Goal: Check status: Check status

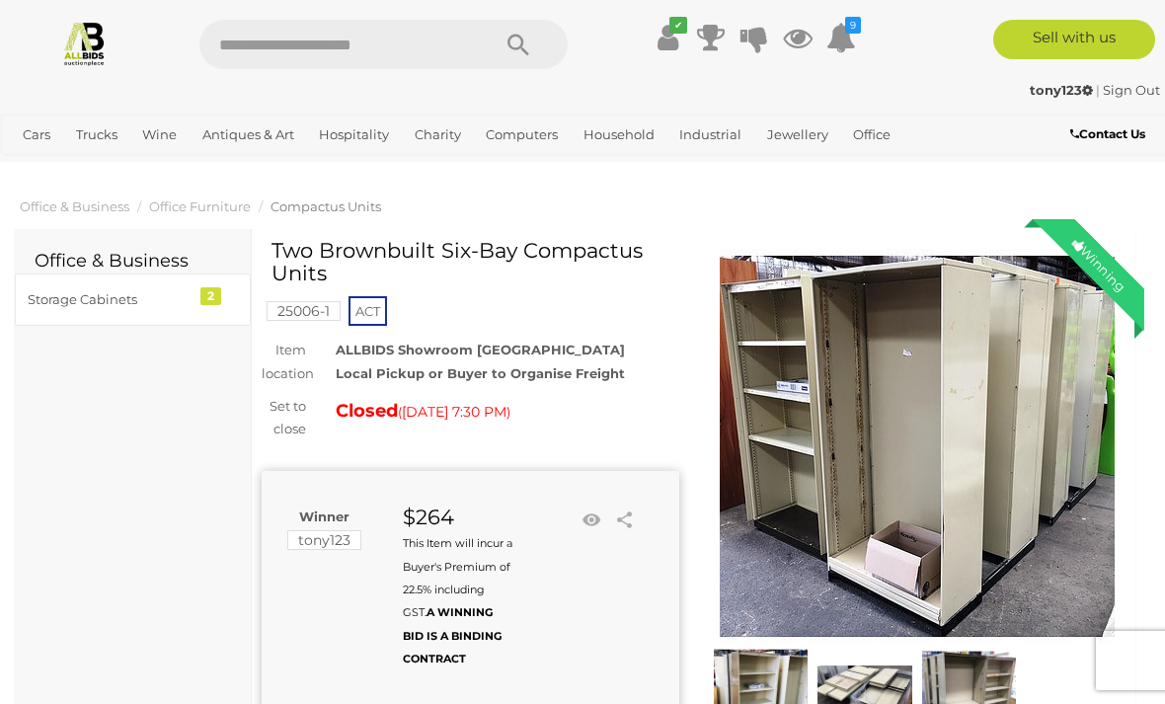
click at [678, 34] on link "✔" at bounding box center [668, 38] width 30 height 36
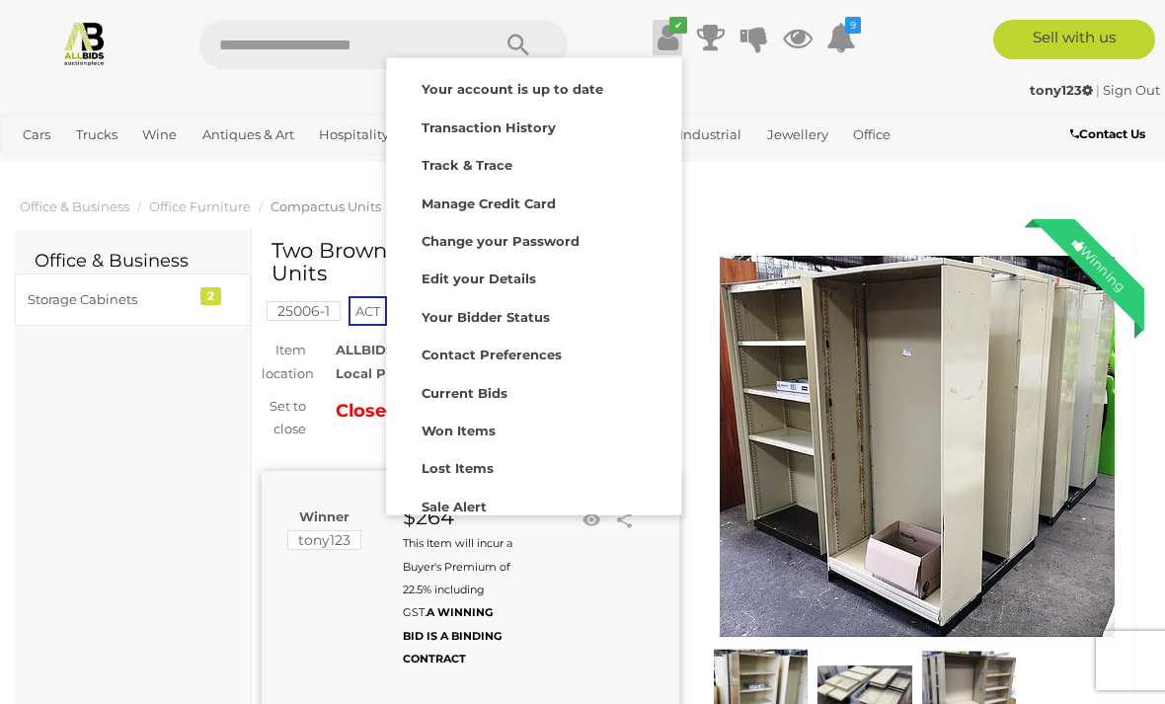
click at [504, 427] on div "Won Items" at bounding box center [534, 429] width 284 height 28
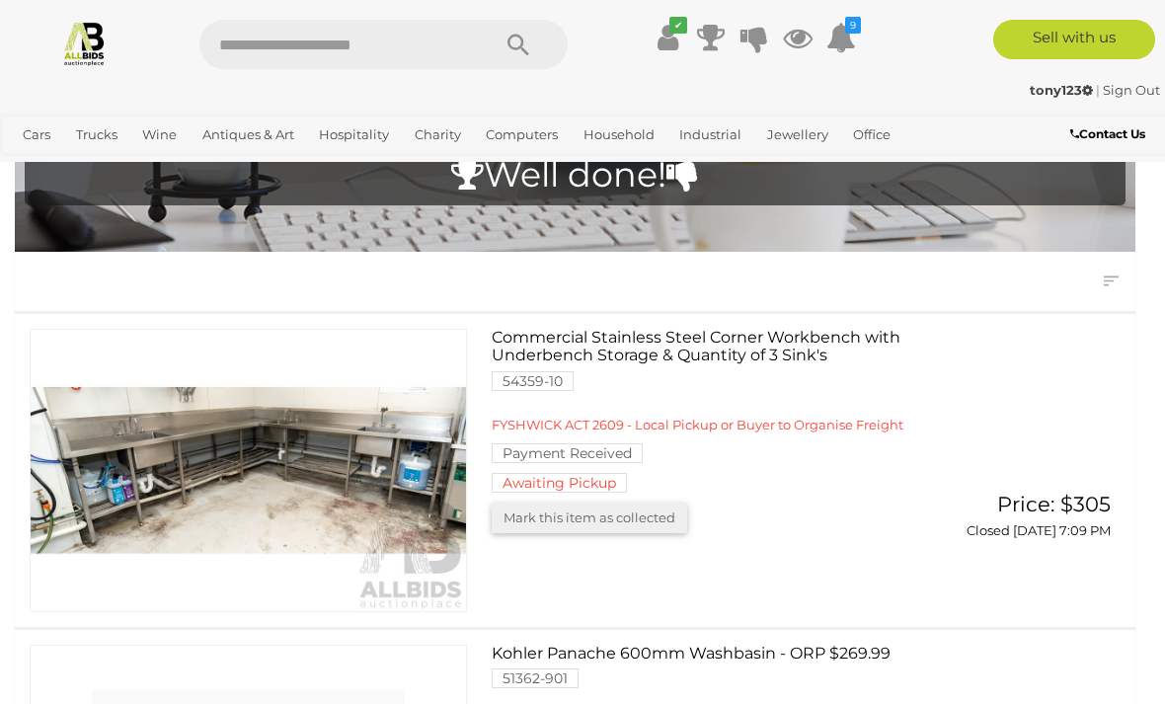
scroll to position [150, 0]
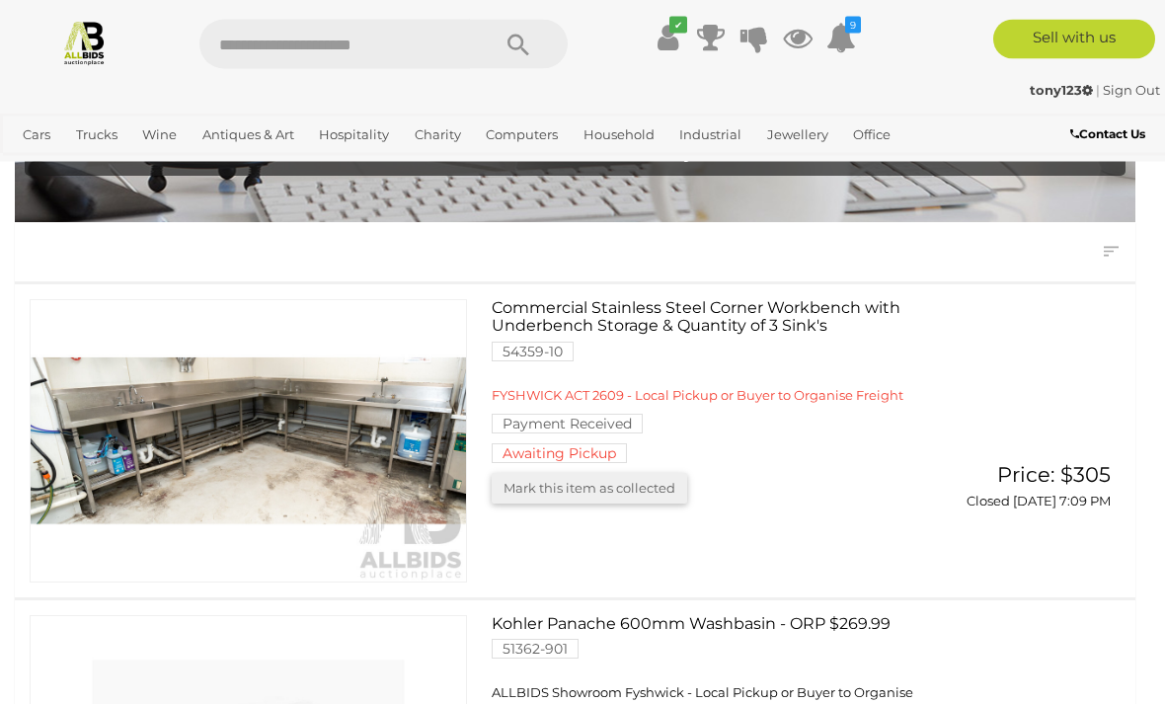
click at [666, 318] on link "Commercial Stainless Steel Corner Workbench with Underbench Storage & Quantity …" at bounding box center [721, 382] width 428 height 164
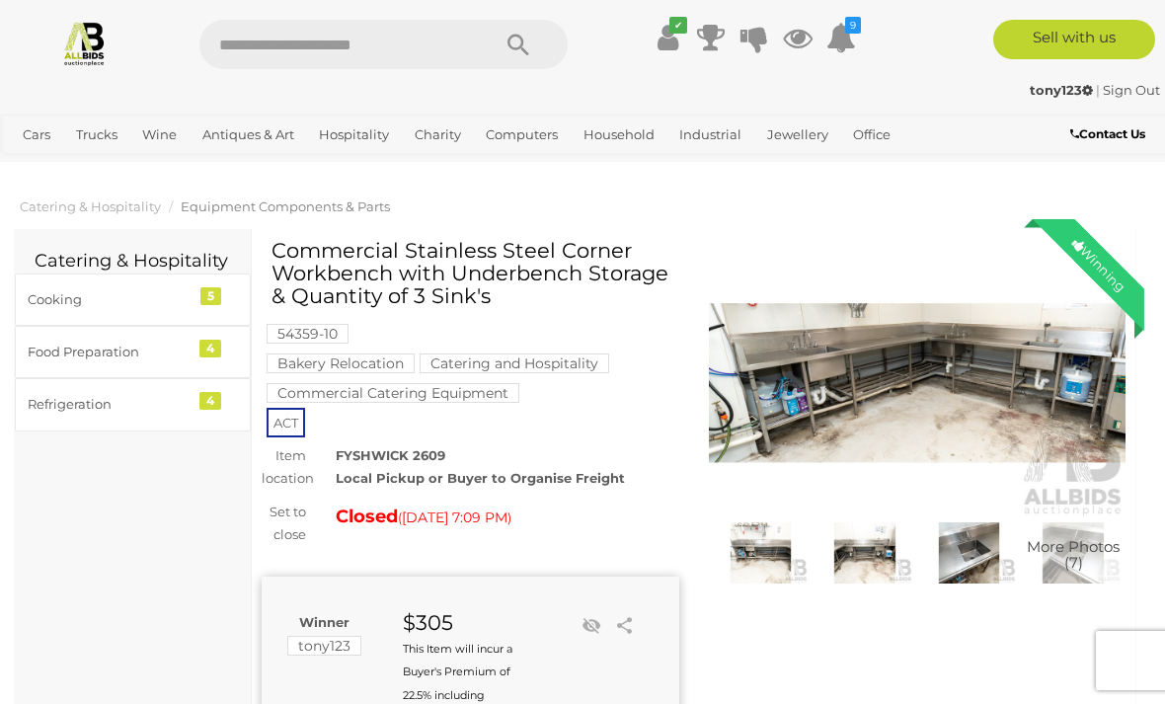
click at [107, 36] on img at bounding box center [84, 43] width 46 height 46
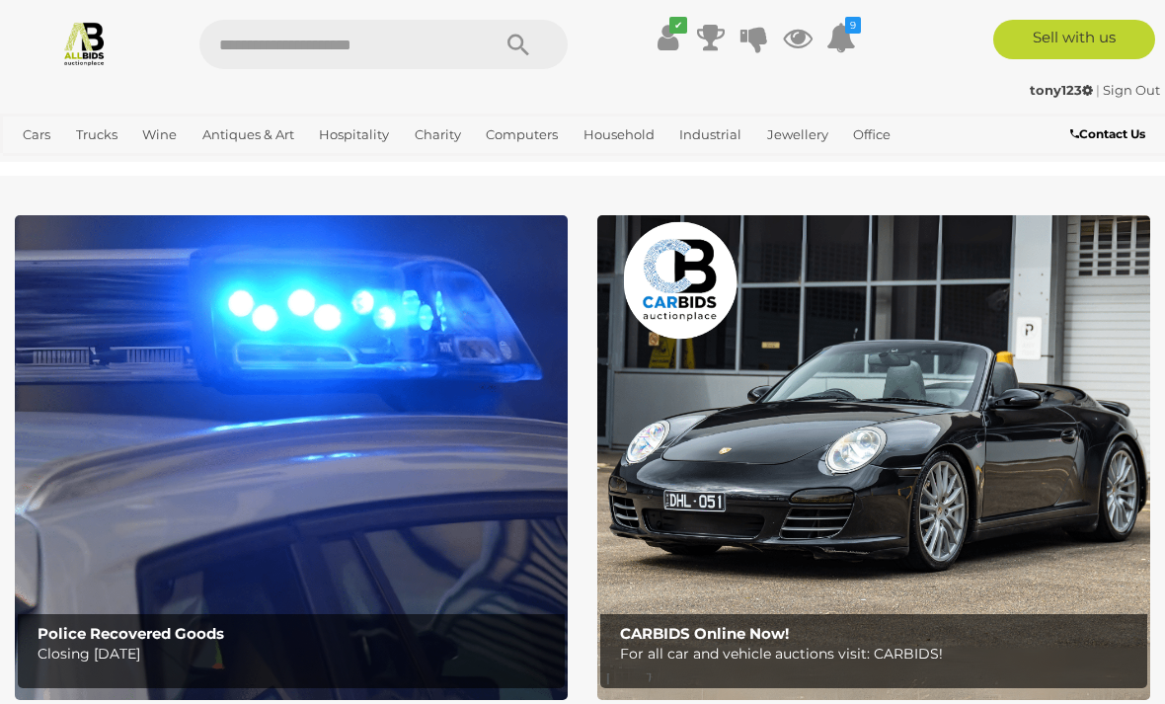
click at [1103, 38] on link "Sell with us" at bounding box center [1075, 40] width 162 height 40
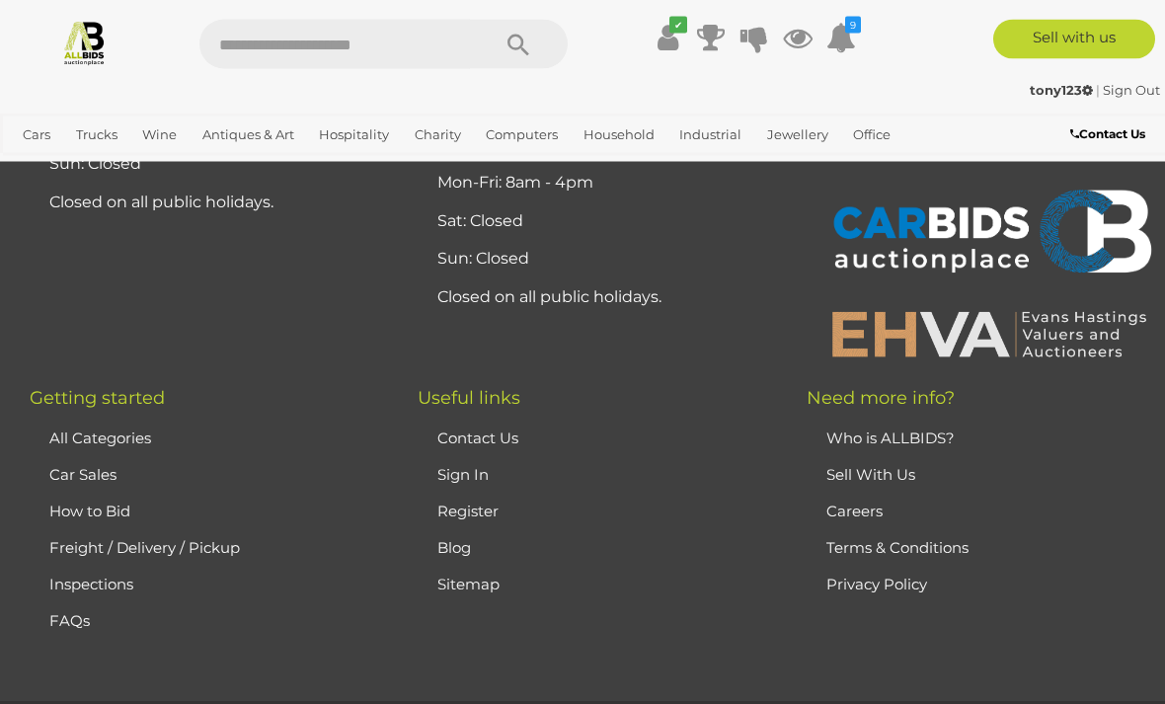
scroll to position [9757, 0]
click at [503, 429] on link "Contact Us" at bounding box center [478, 438] width 81 height 19
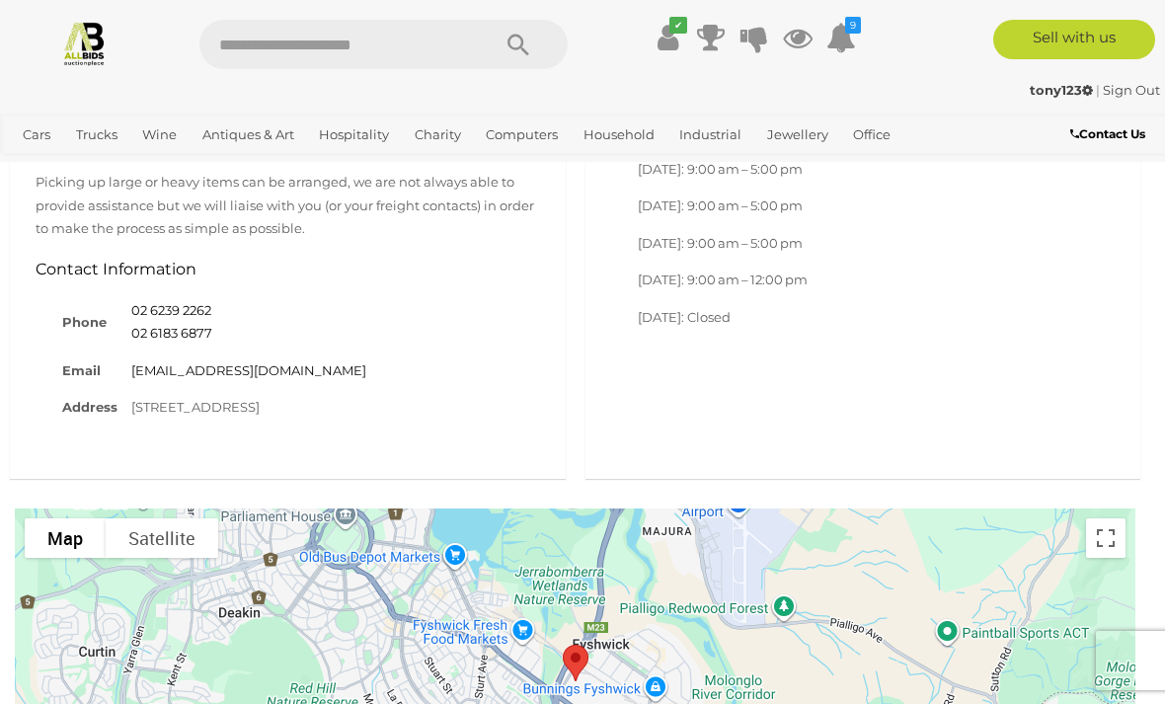
scroll to position [1177, 0]
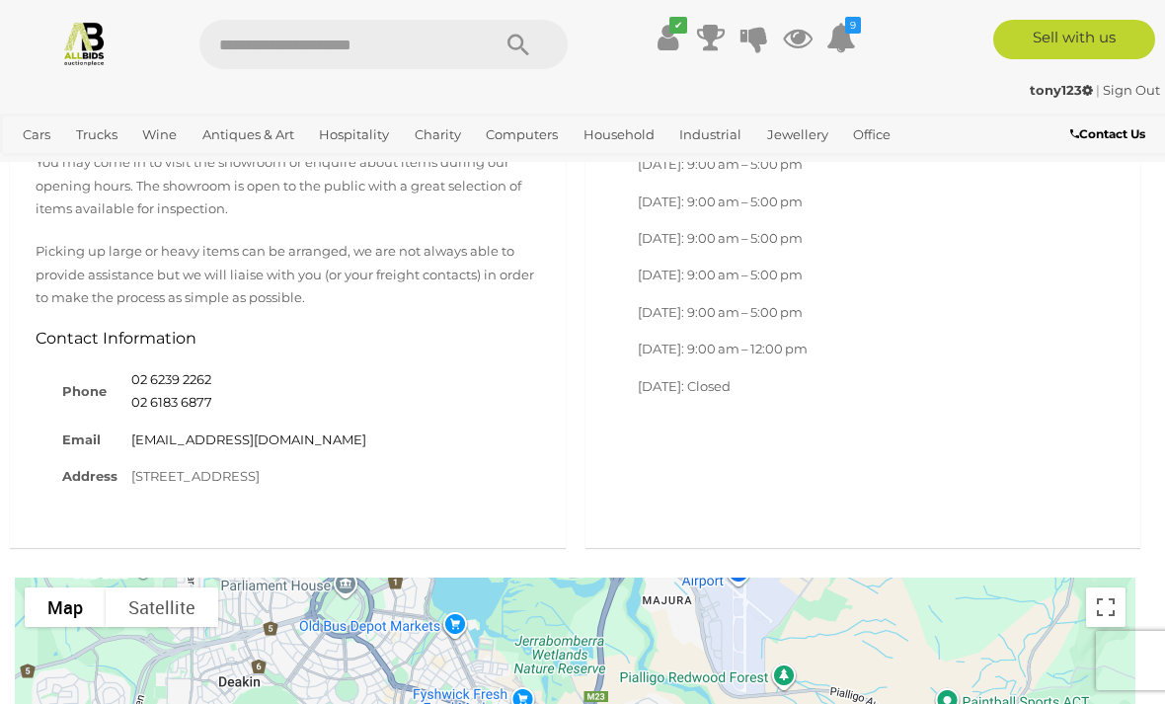
click at [675, 42] on icon at bounding box center [668, 38] width 21 height 36
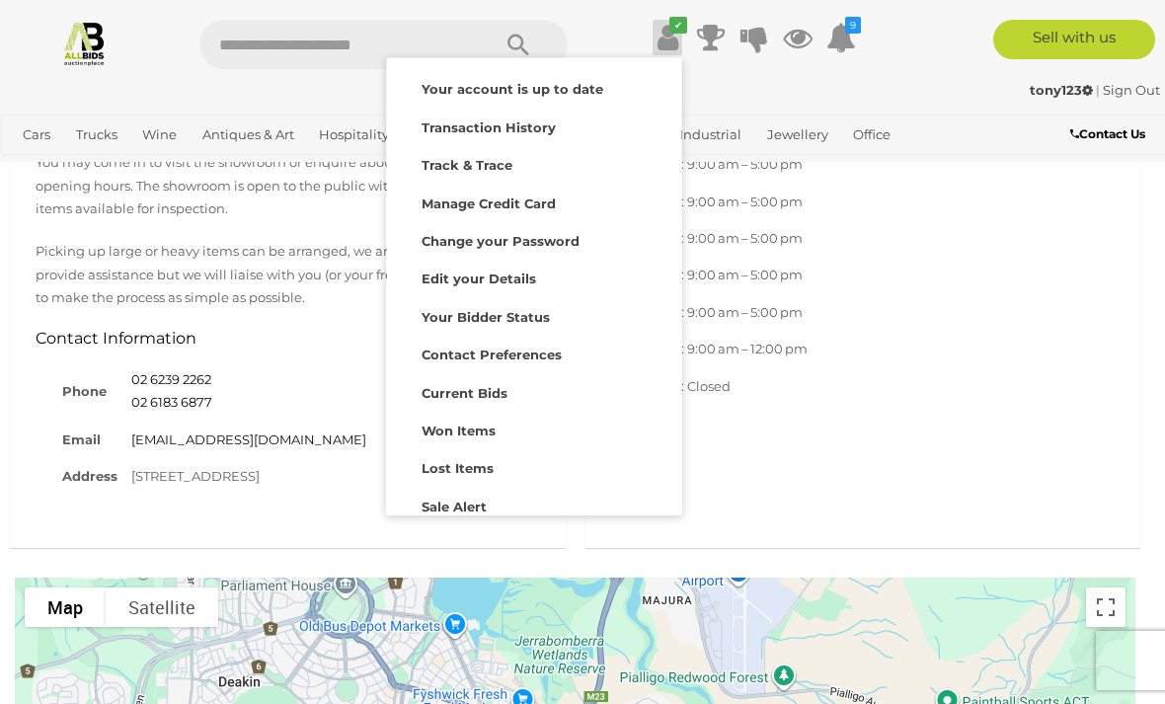
click at [498, 428] on div "Won Items" at bounding box center [534, 429] width 284 height 28
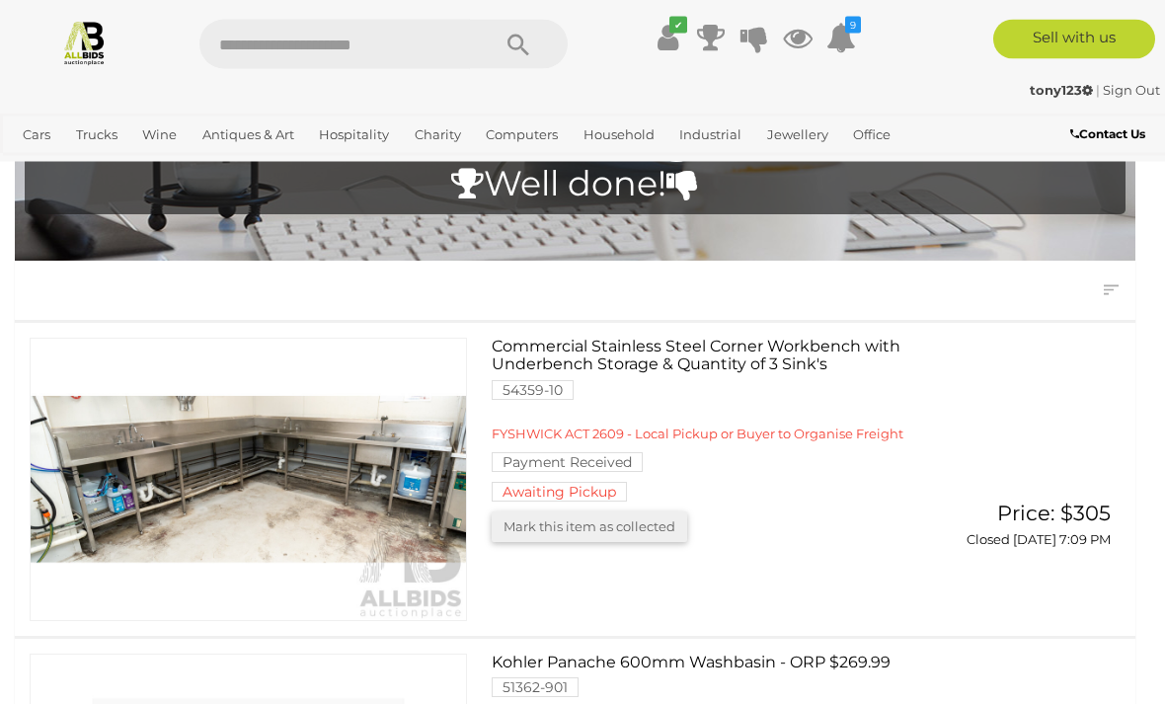
scroll to position [111, 0]
click at [593, 413] on link "Commercial Stainless Steel Corner Workbench with Underbench Storage & Quantity …" at bounding box center [721, 422] width 428 height 164
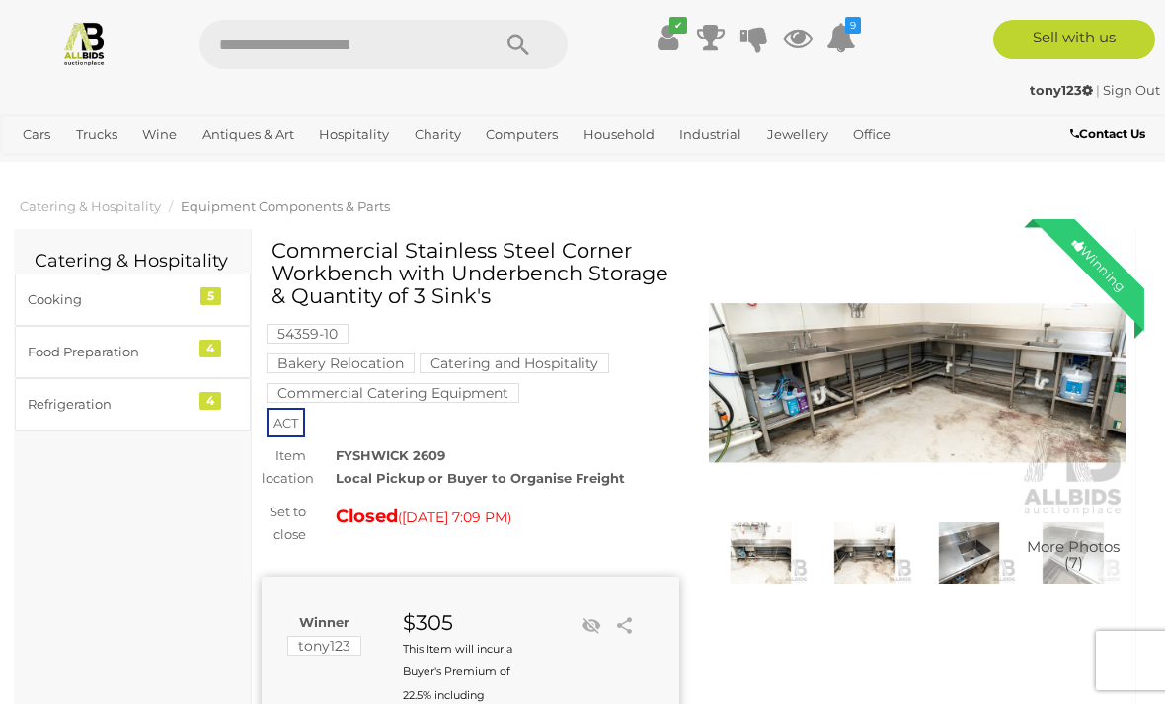
click at [682, 30] on icon "✔" at bounding box center [679, 25] width 18 height 17
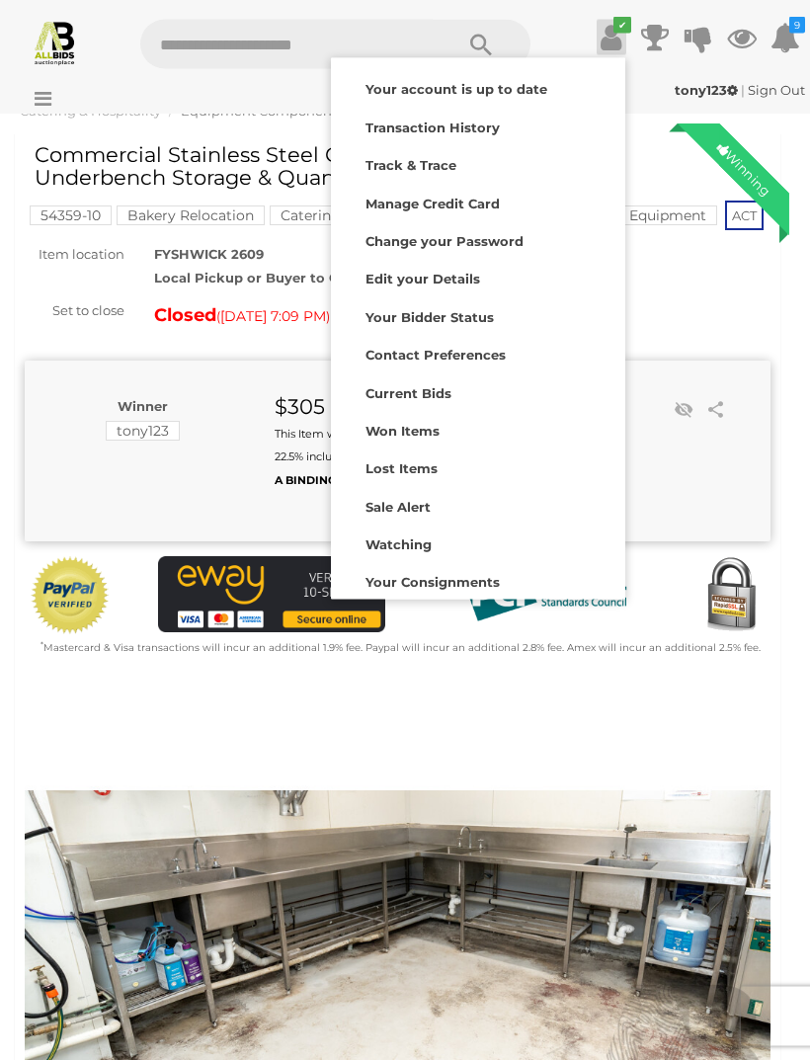
scroll to position [56, 0]
